Goal: Task Accomplishment & Management: Use online tool/utility

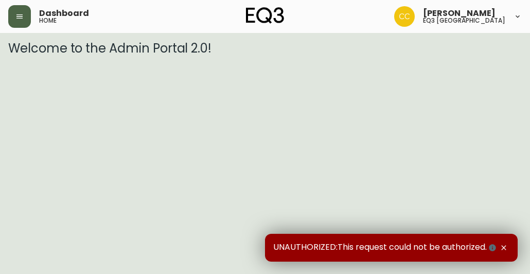
click at [15, 20] on icon "button" at bounding box center [19, 16] width 8 height 8
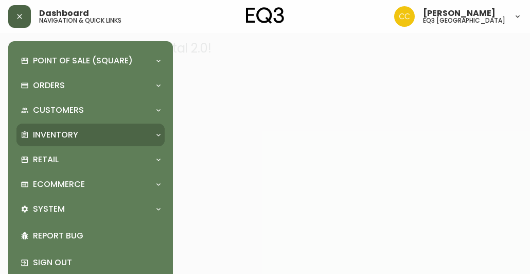
click at [62, 131] on p "Inventory" at bounding box center [55, 134] width 45 height 11
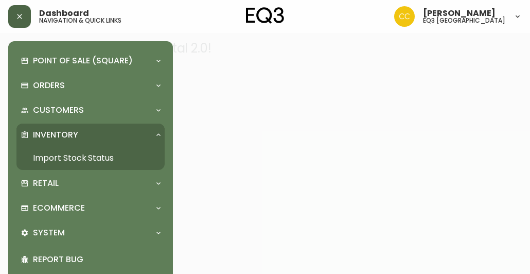
click at [65, 134] on p "Inventory" at bounding box center [55, 134] width 45 height 11
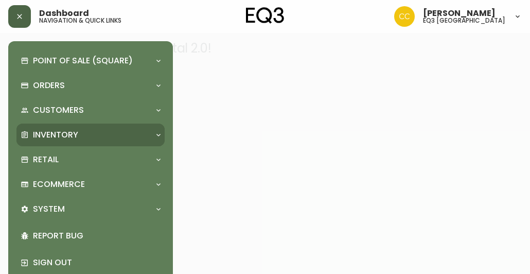
click at [65, 134] on p "Inventory" at bounding box center [55, 134] width 45 height 11
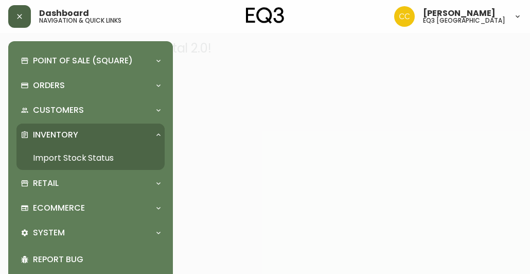
click at [65, 134] on p "Inventory" at bounding box center [55, 134] width 45 height 11
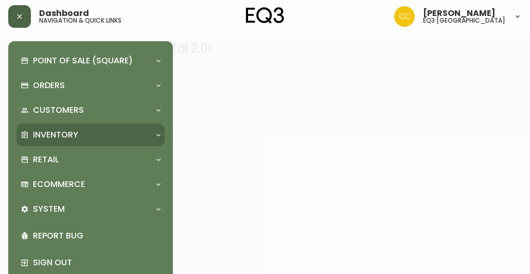
click at [52, 134] on p "Inventory" at bounding box center [55, 134] width 45 height 11
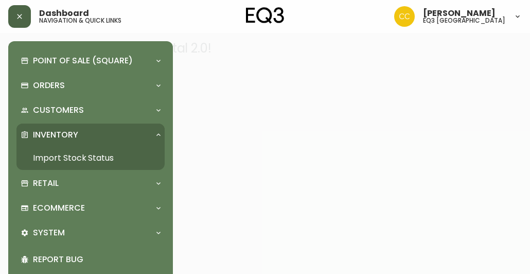
click at [73, 164] on link "Import Stock Status" at bounding box center [90, 158] width 148 height 24
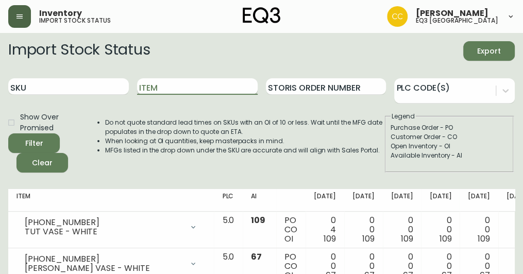
click at [198, 84] on input "Item" at bounding box center [197, 86] width 121 height 16
click at [8, 133] on button "Filter" at bounding box center [34, 143] width 52 height 20
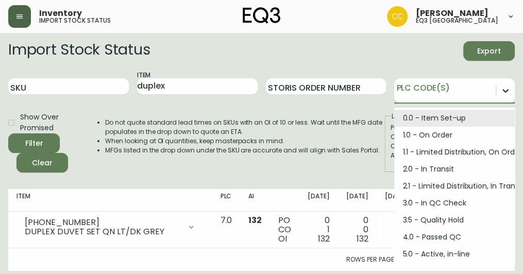
click at [507, 95] on icon at bounding box center [505, 90] width 10 height 10
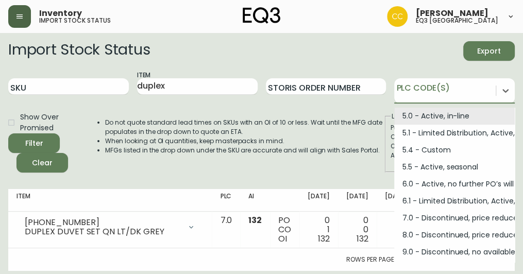
scroll to position [139, 0]
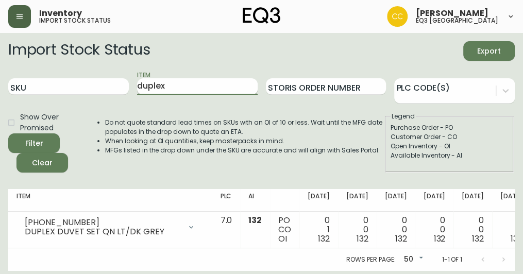
click at [196, 89] on input "duplex" at bounding box center [197, 86] width 121 height 16
type input "d"
click at [8, 133] on button "Filter" at bounding box center [34, 143] width 52 height 20
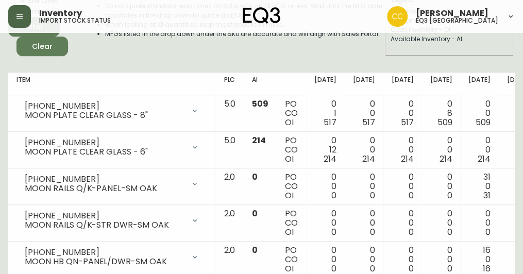
scroll to position [0, 0]
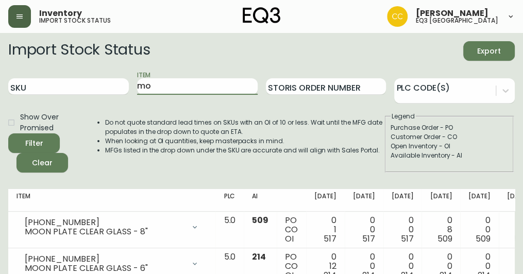
type input "m"
click at [8, 133] on button "Filter" at bounding box center [34, 143] width 52 height 20
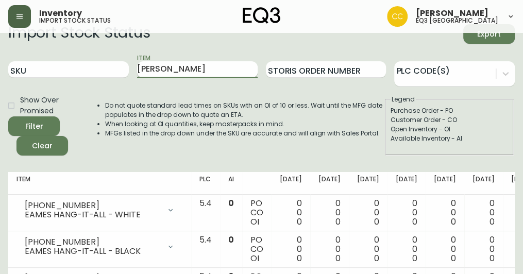
scroll to position [16, 0]
type input "a"
type input "cutlery"
click at [8, 117] on button "Filter" at bounding box center [34, 127] width 52 height 20
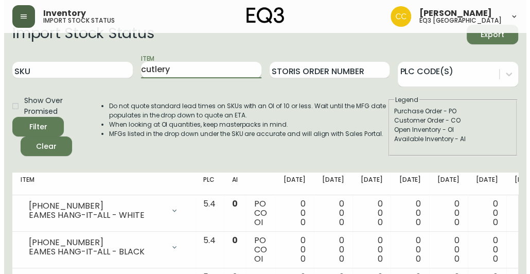
scroll to position [0, 0]
